Goal: Check status

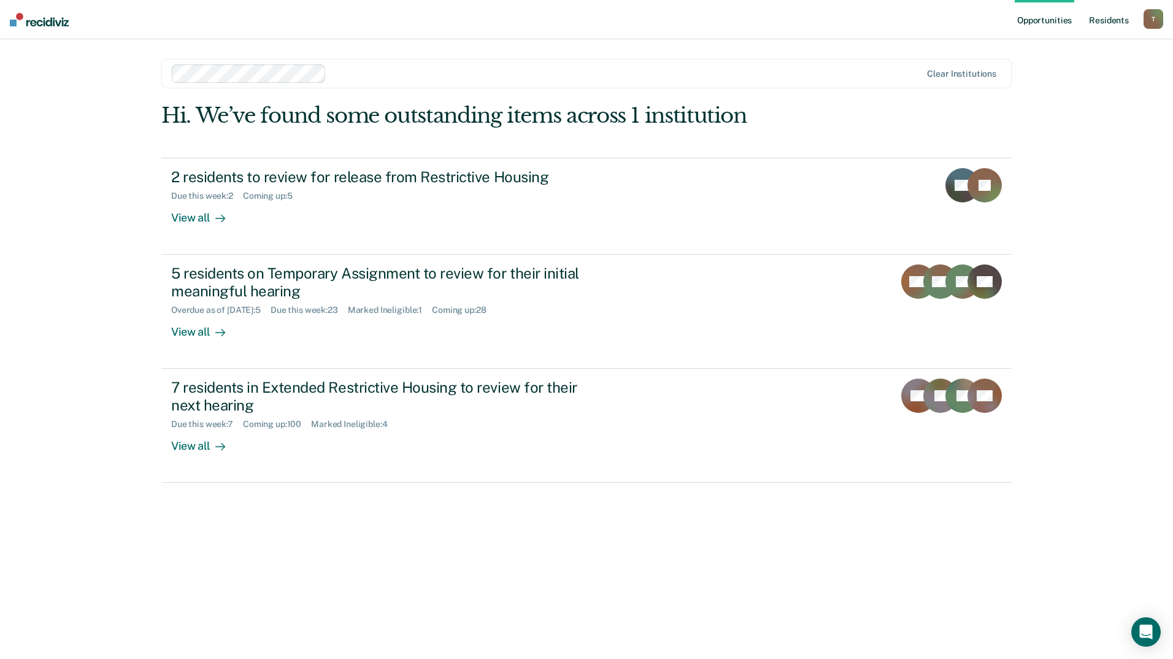
click at [1096, 18] on link "Resident s" at bounding box center [1109, 19] width 45 height 39
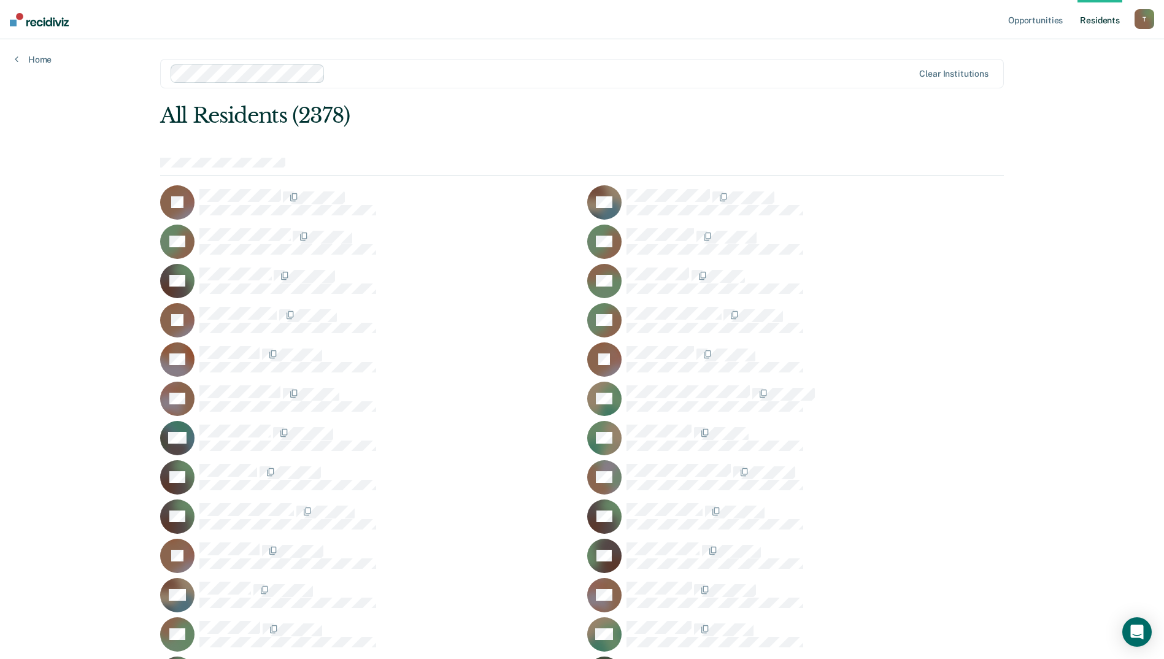
scroll to position [34262, 0]
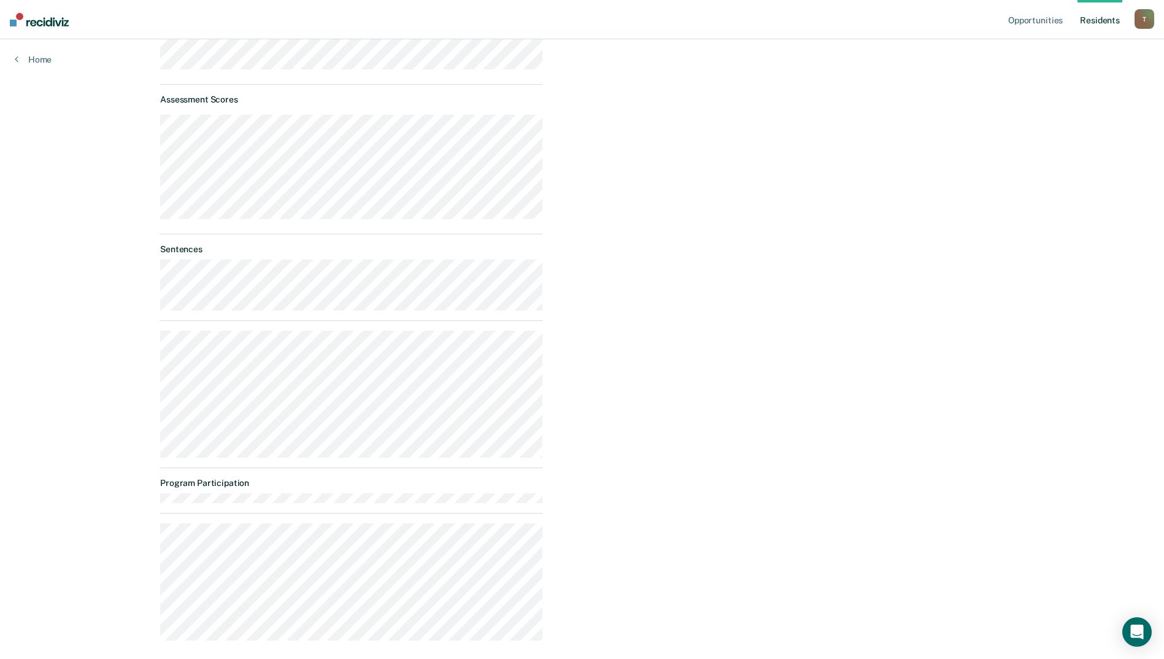
scroll to position [301, 0]
